Goal: Task Accomplishment & Management: Use online tool/utility

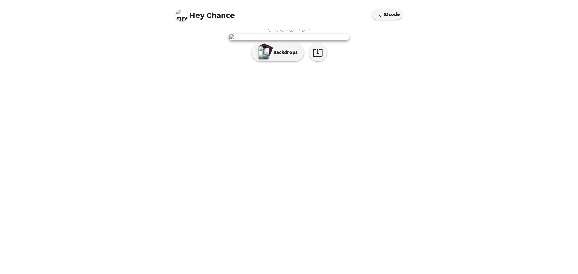
drag, startPoint x: 301, startPoint y: 154, endPoint x: 421, endPoint y: 150, distance: 120.1
click at [421, 150] on div "Hey Chance IDcode [PERSON_NAME] , [DATE] Backdrops" at bounding box center [289, 137] width 578 height 274
click at [292, 56] on p "Backdrops" at bounding box center [283, 52] width 27 height 7
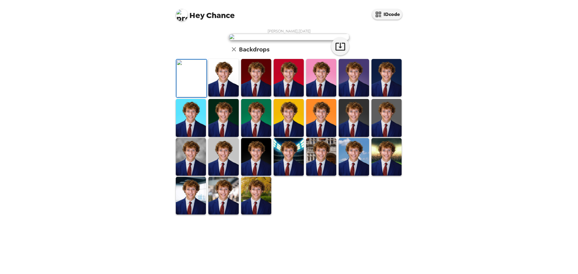
scroll to position [80, 0]
click at [221, 97] on img at bounding box center [223, 78] width 30 height 38
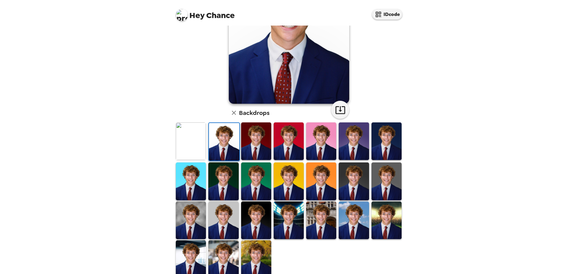
click at [217, 216] on img at bounding box center [223, 221] width 30 height 38
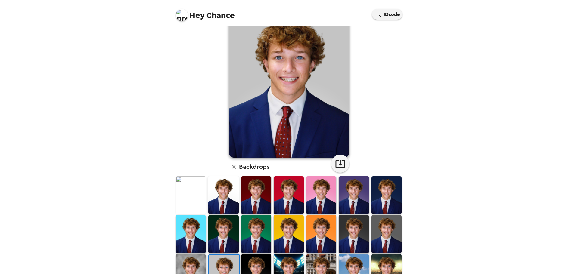
scroll to position [0, 0]
